Goal: Information Seeking & Learning: Find specific fact

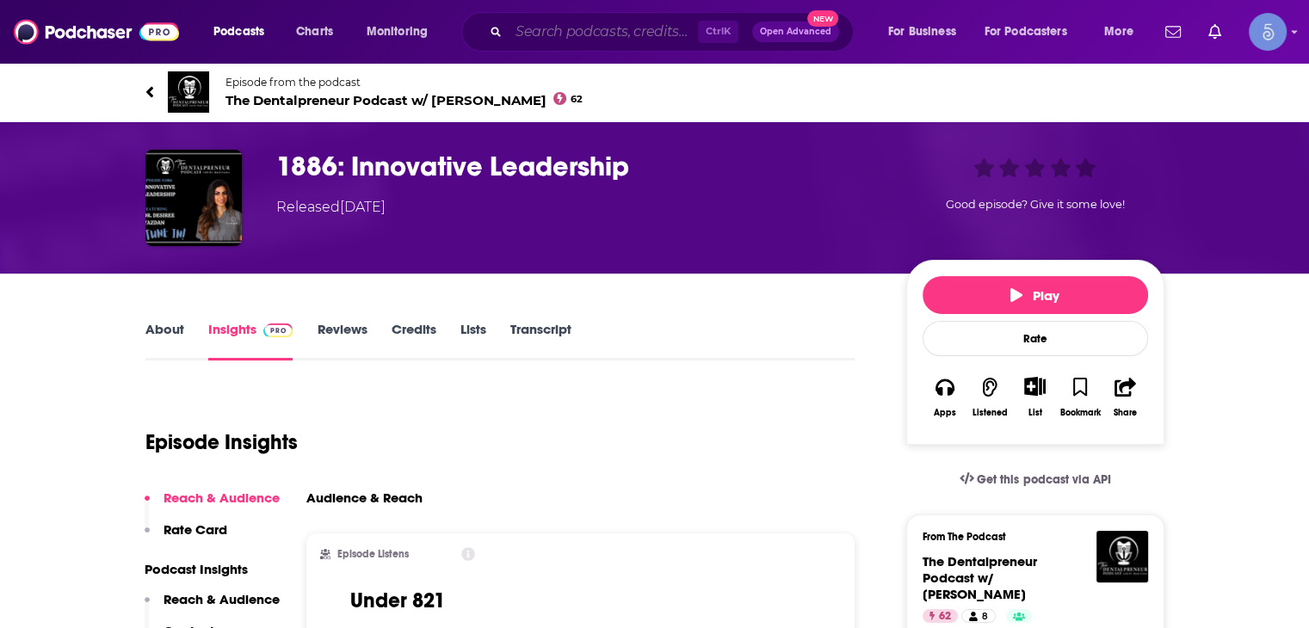
paste input "StillStandingPodcast"
type input "StillStandingPodcast"
click at [601, 28] on input "StillStandingPodcast" at bounding box center [603, 32] width 189 height 28
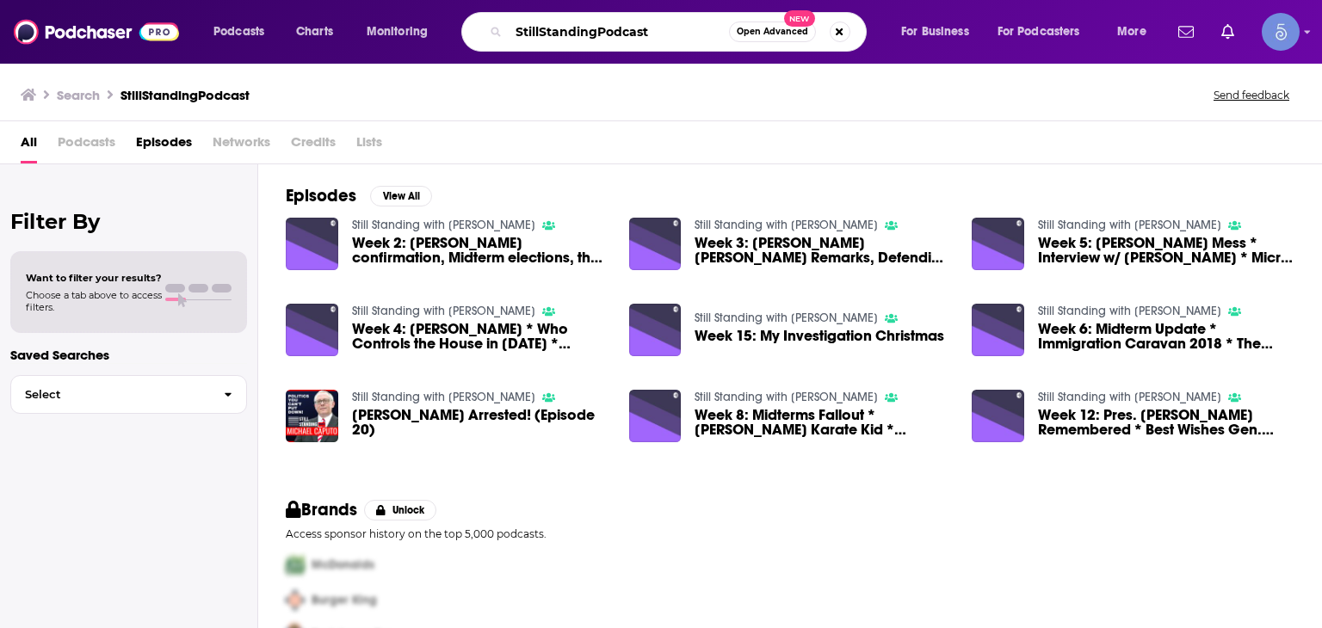
click at [637, 25] on input "StillStandingPodcast" at bounding box center [619, 32] width 220 height 28
type input "[PERSON_NAME]"
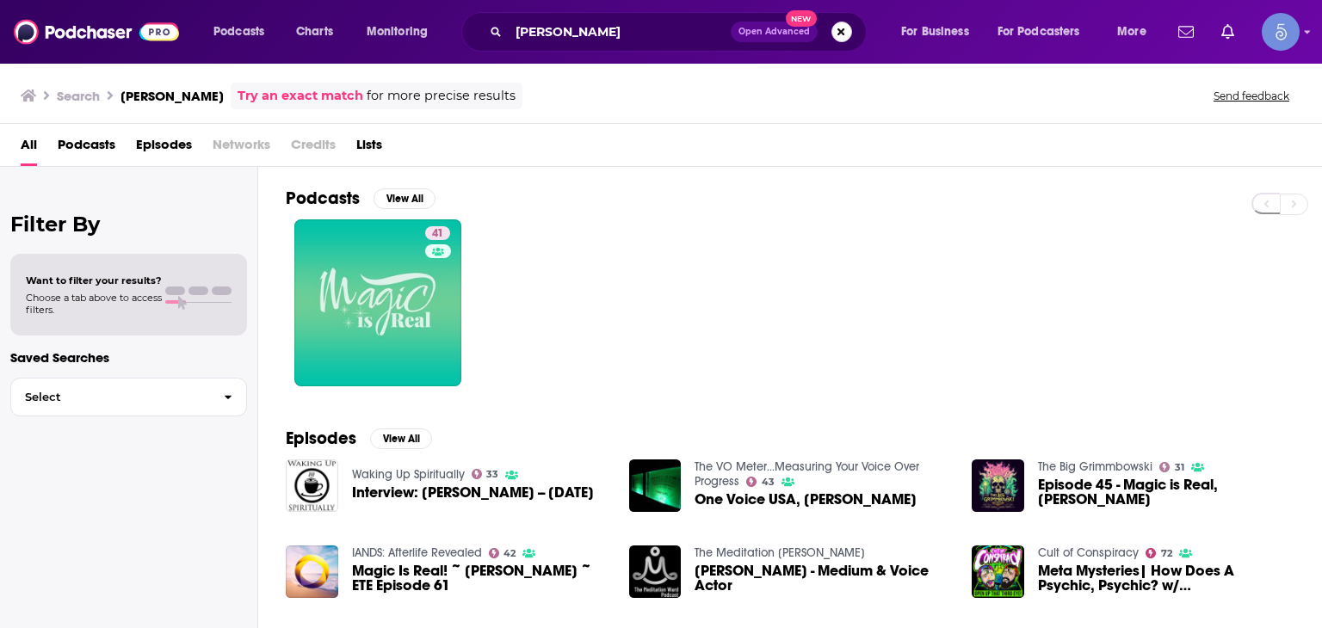
click at [837, 32] on button "Search podcasts, credits, & more..." at bounding box center [841, 32] width 21 height 21
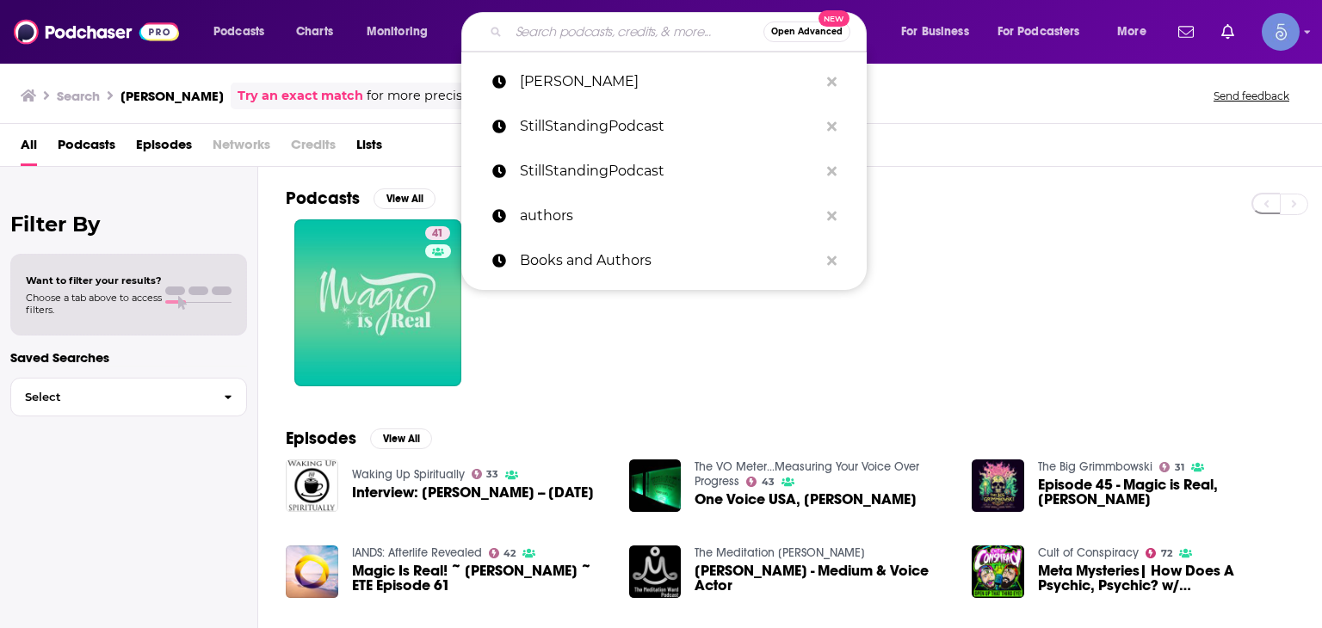
click at [646, 39] on input "Search podcasts, credits, & more..." at bounding box center [636, 32] width 255 height 28
paste input "[PERSON_NAME]"
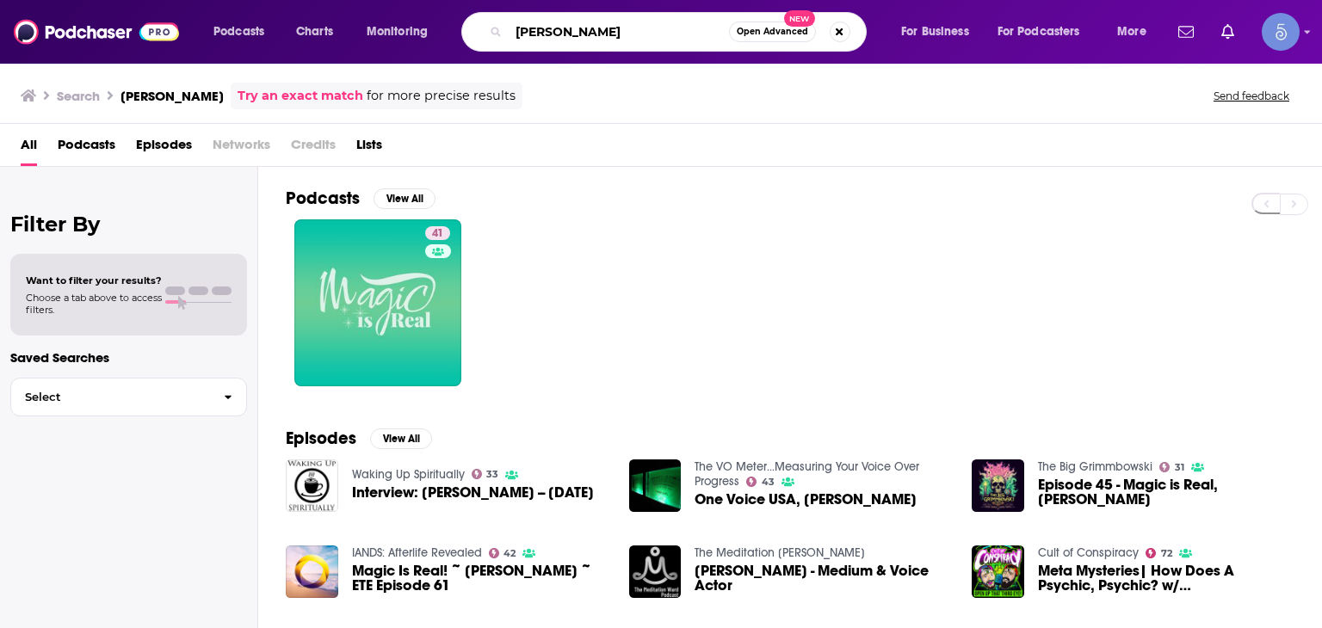
type input "[PERSON_NAME]"
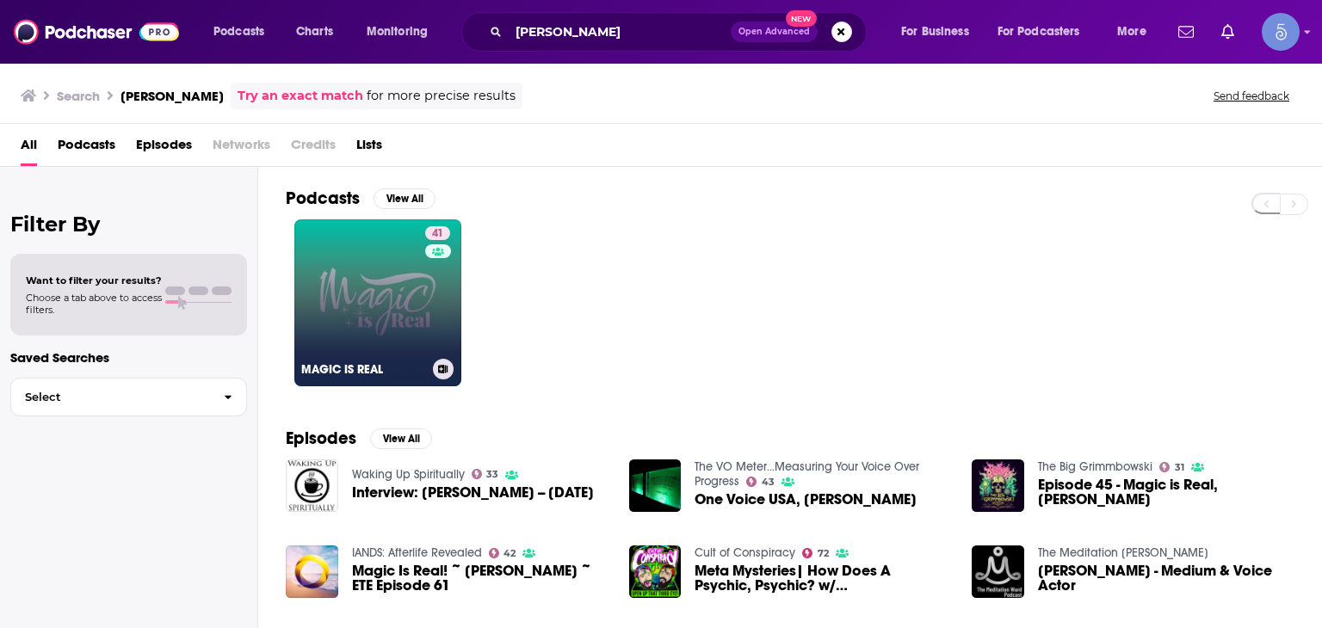
click at [374, 305] on link "41 MAGIC IS REAL" at bounding box center [377, 302] width 167 height 167
